Goal: Obtain resource: Download file/media

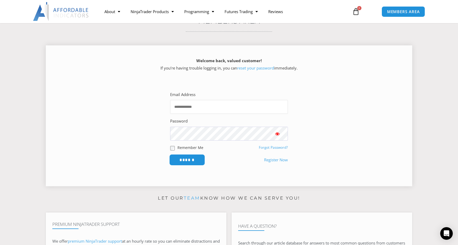
type input "**********"
click at [194, 160] on input "******" at bounding box center [187, 159] width 36 height 11
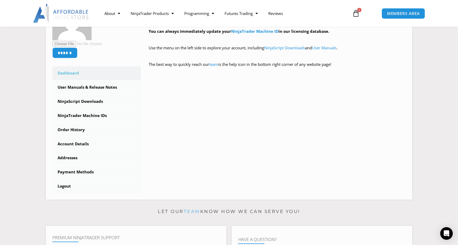
scroll to position [114, 0]
click at [87, 100] on link "NinjaScript Downloads" at bounding box center [96, 101] width 89 height 14
